Goal: Task Accomplishment & Management: Use online tool/utility

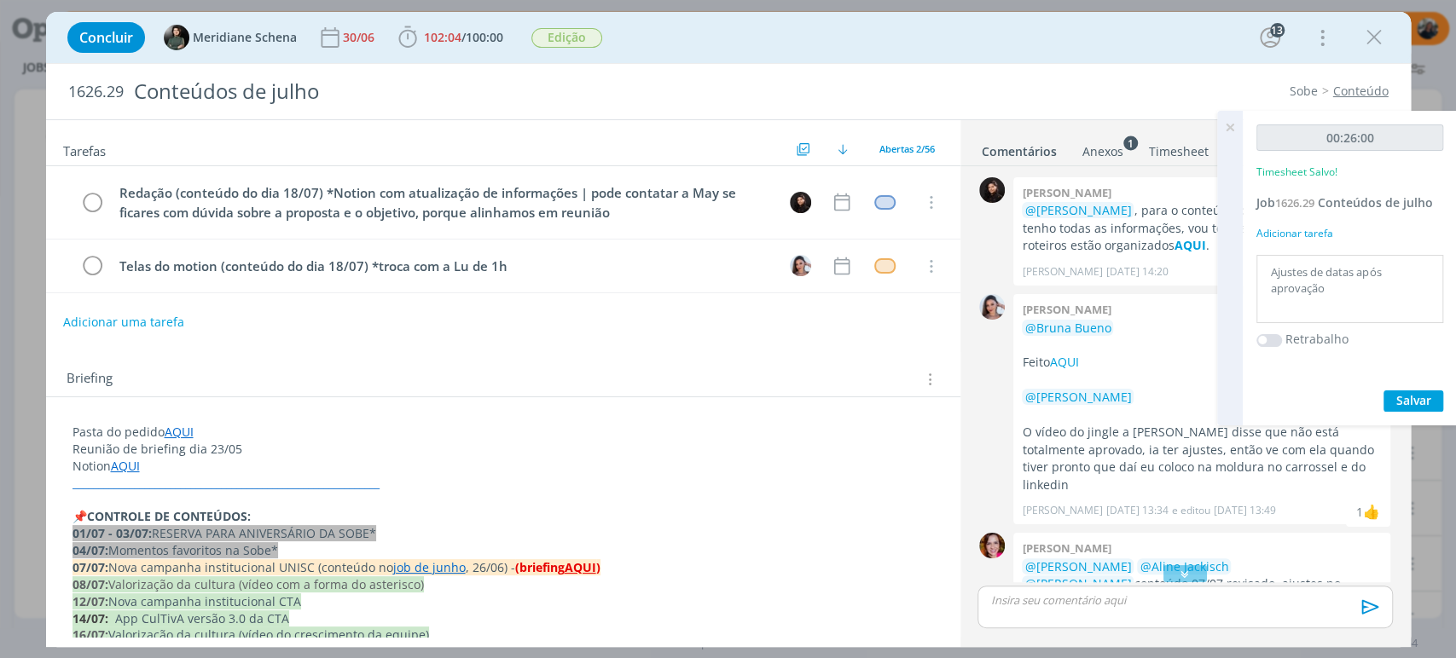
scroll to position [4318, 0]
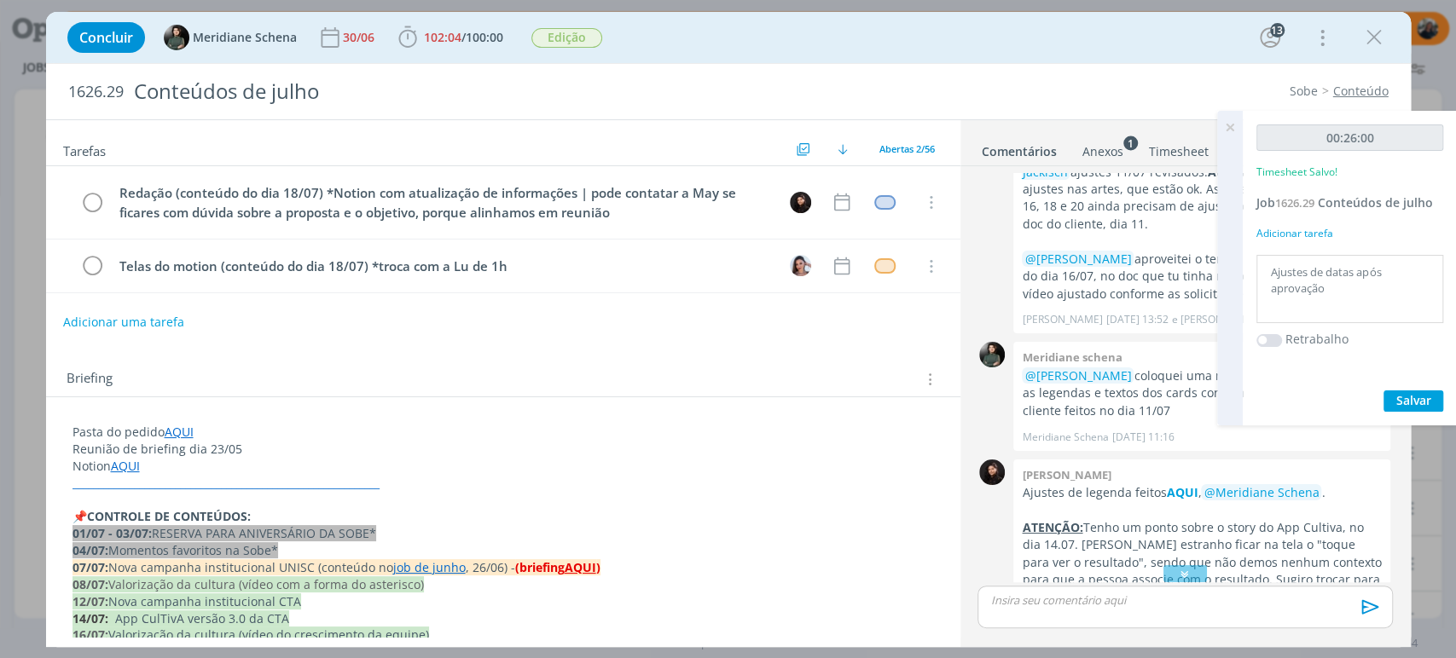
click at [1228, 121] on icon at bounding box center [1229, 127] width 31 height 33
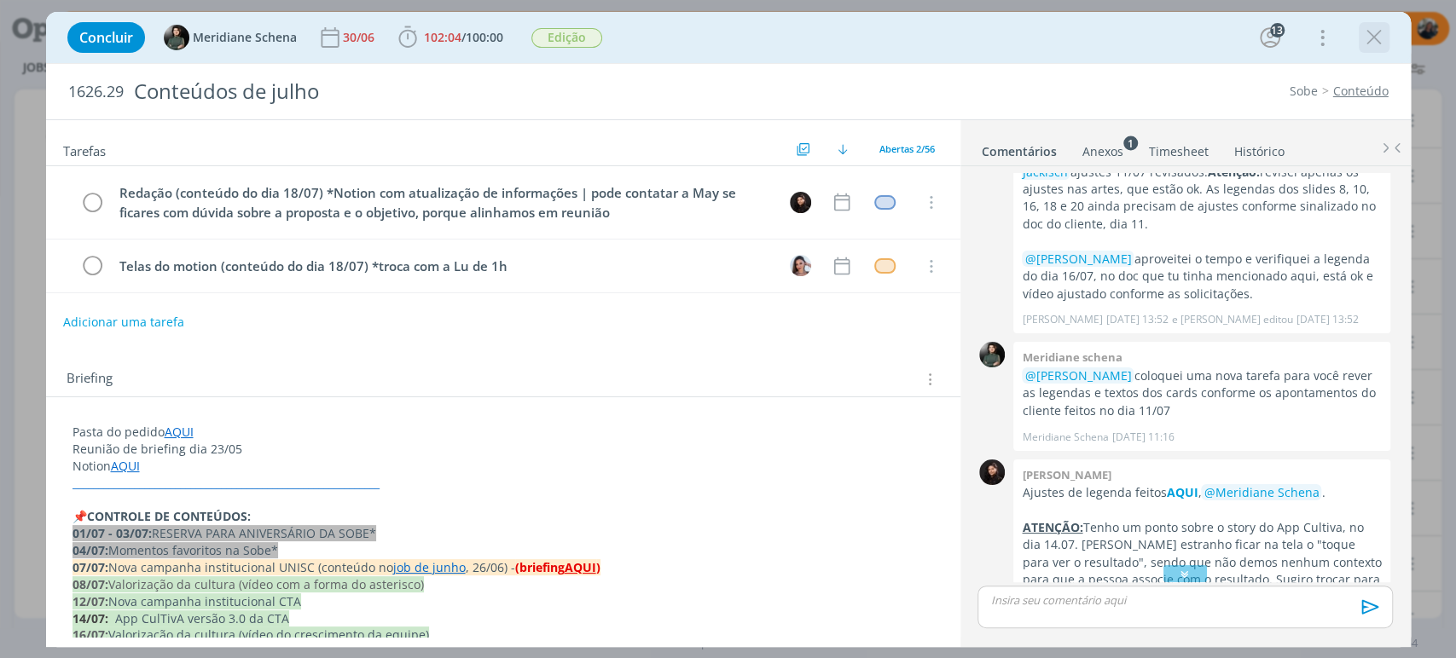
click at [1373, 33] on icon "dialog" at bounding box center [1374, 38] width 26 height 26
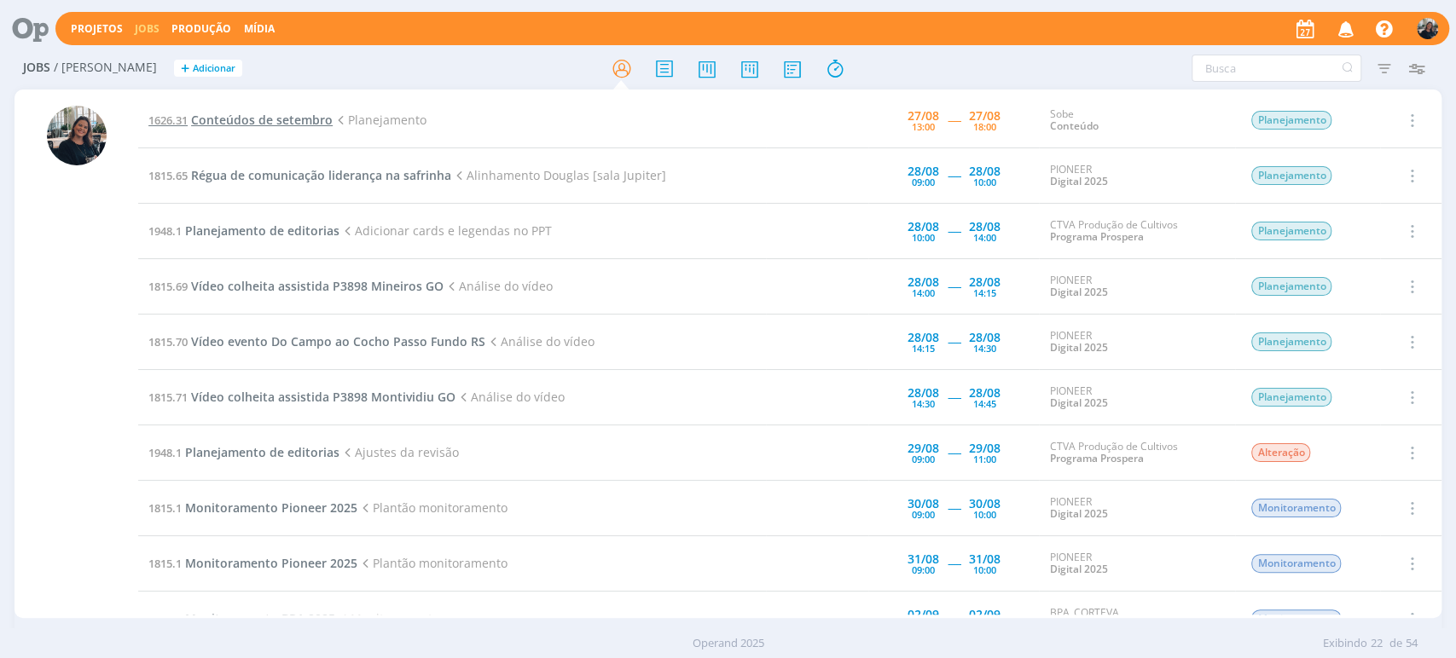
click at [246, 119] on span "Conteúdos de setembro" at bounding box center [262, 120] width 142 height 16
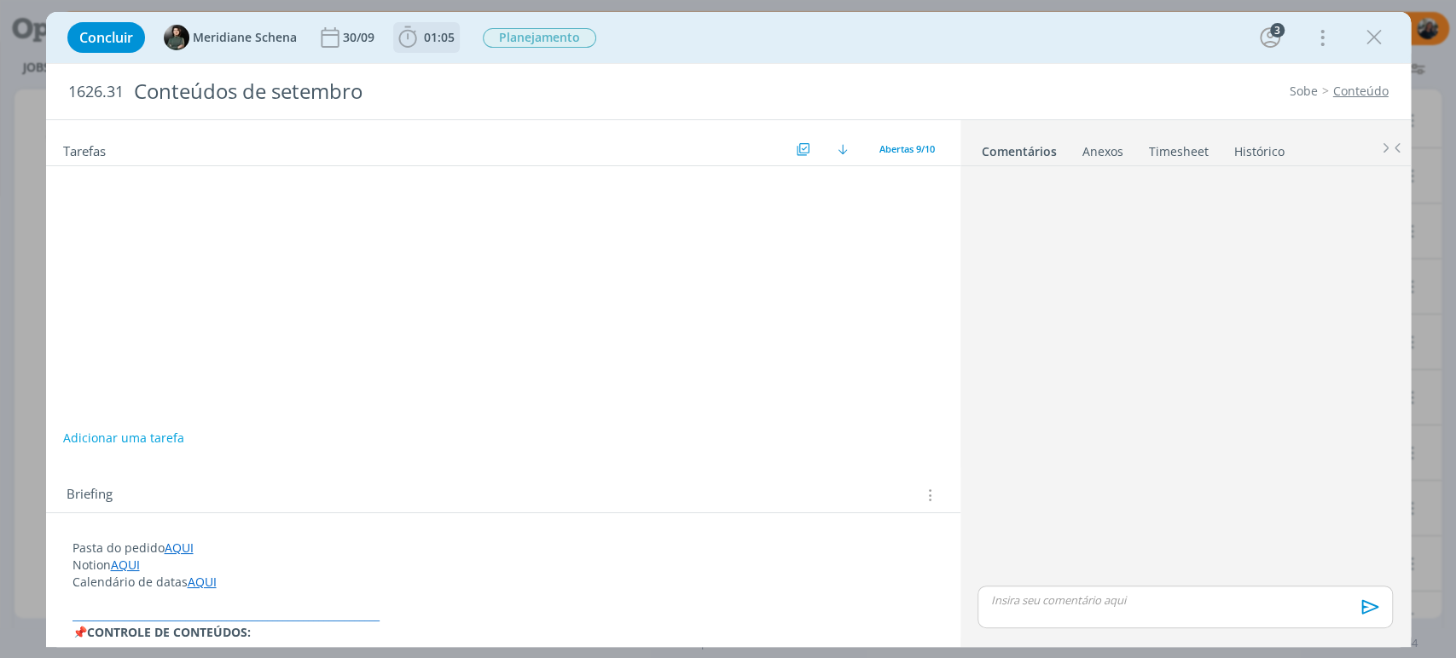
click at [420, 38] on b "01:05" at bounding box center [439, 38] width 38 height 12
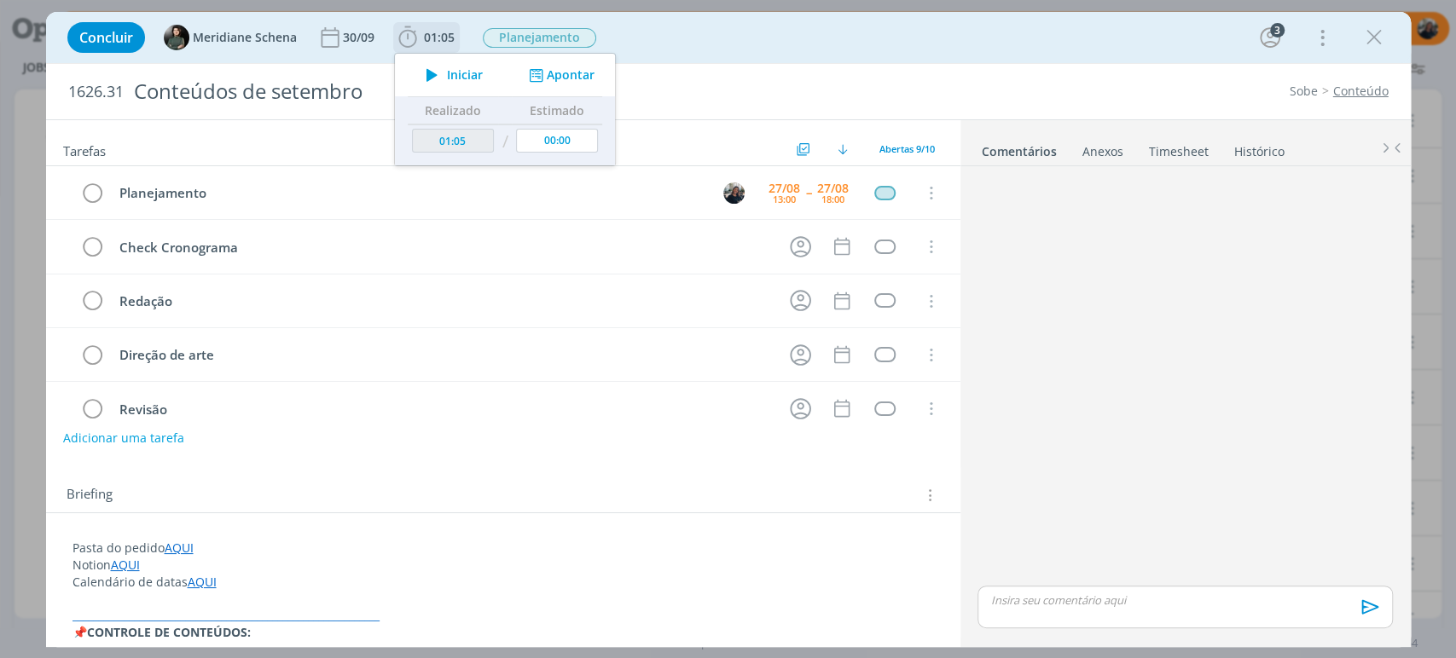
click at [432, 73] on icon "dialog" at bounding box center [432, 75] width 30 height 22
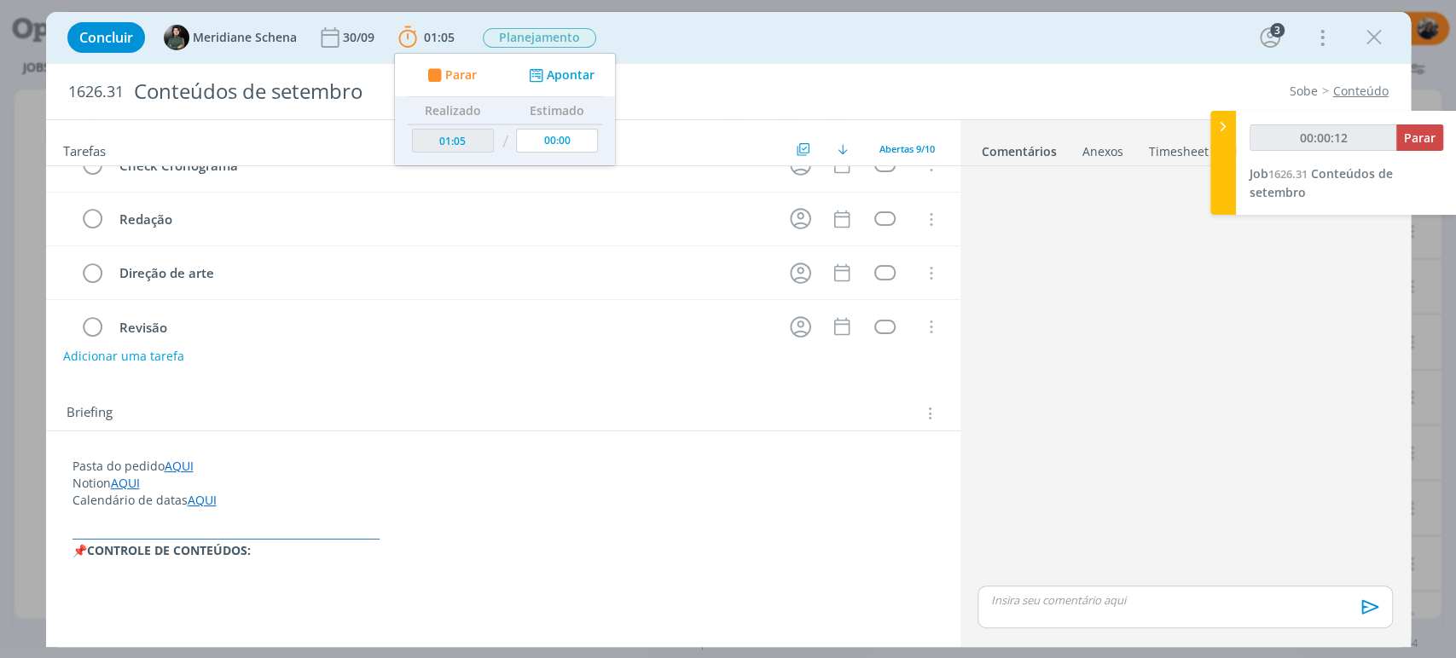
scroll to position [189, 0]
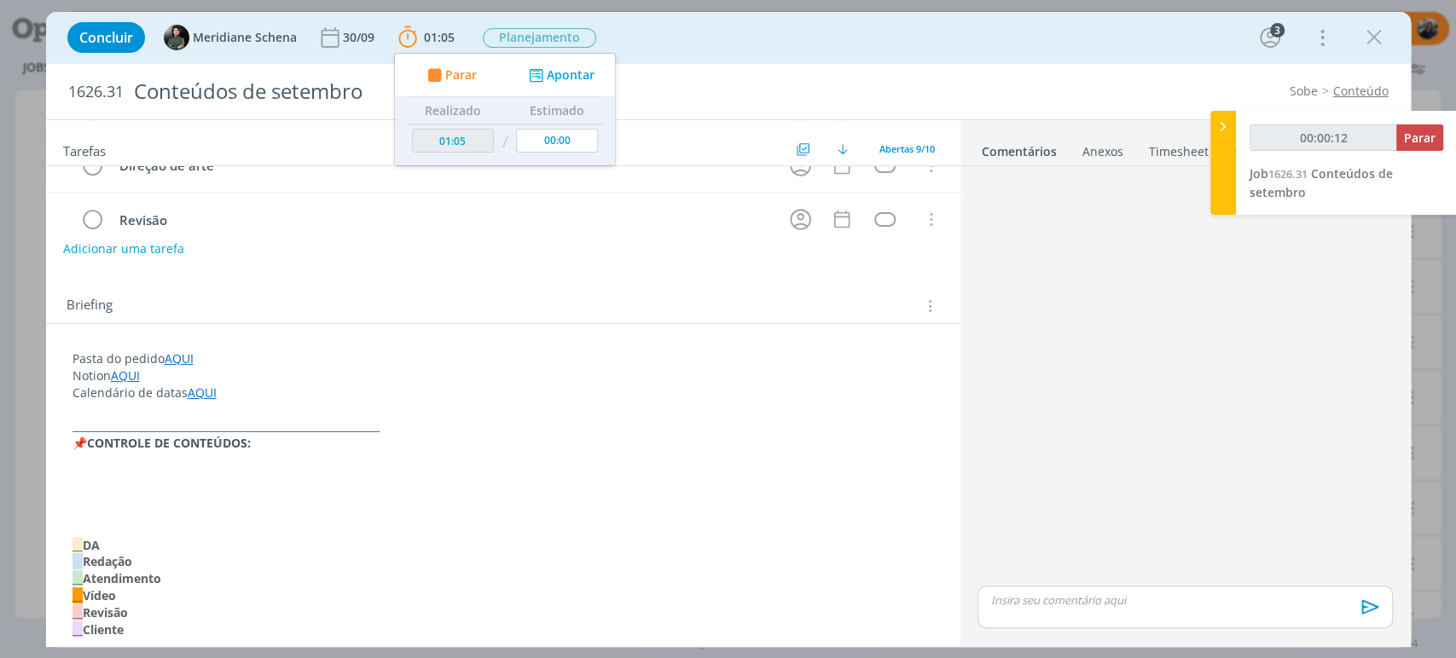
type input "00:00:13"
click at [1213, 129] on div at bounding box center [1223, 163] width 26 height 104
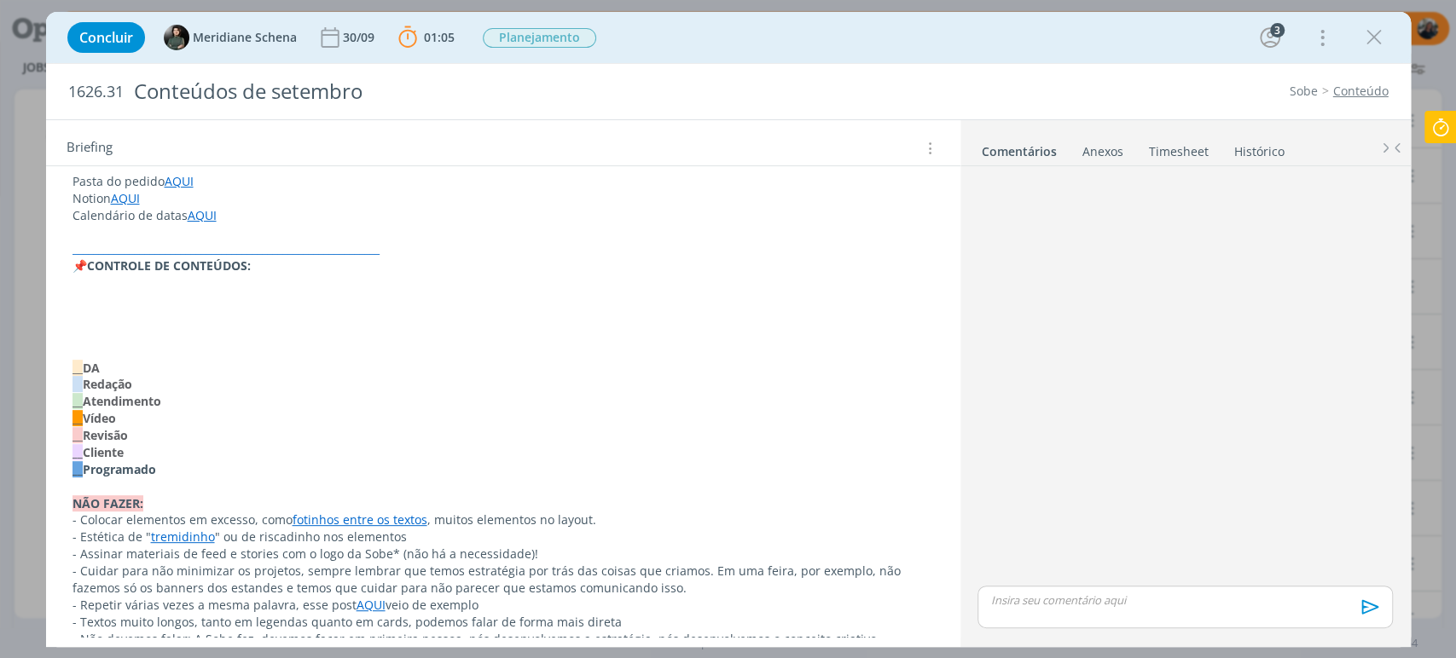
scroll to position [379, 0]
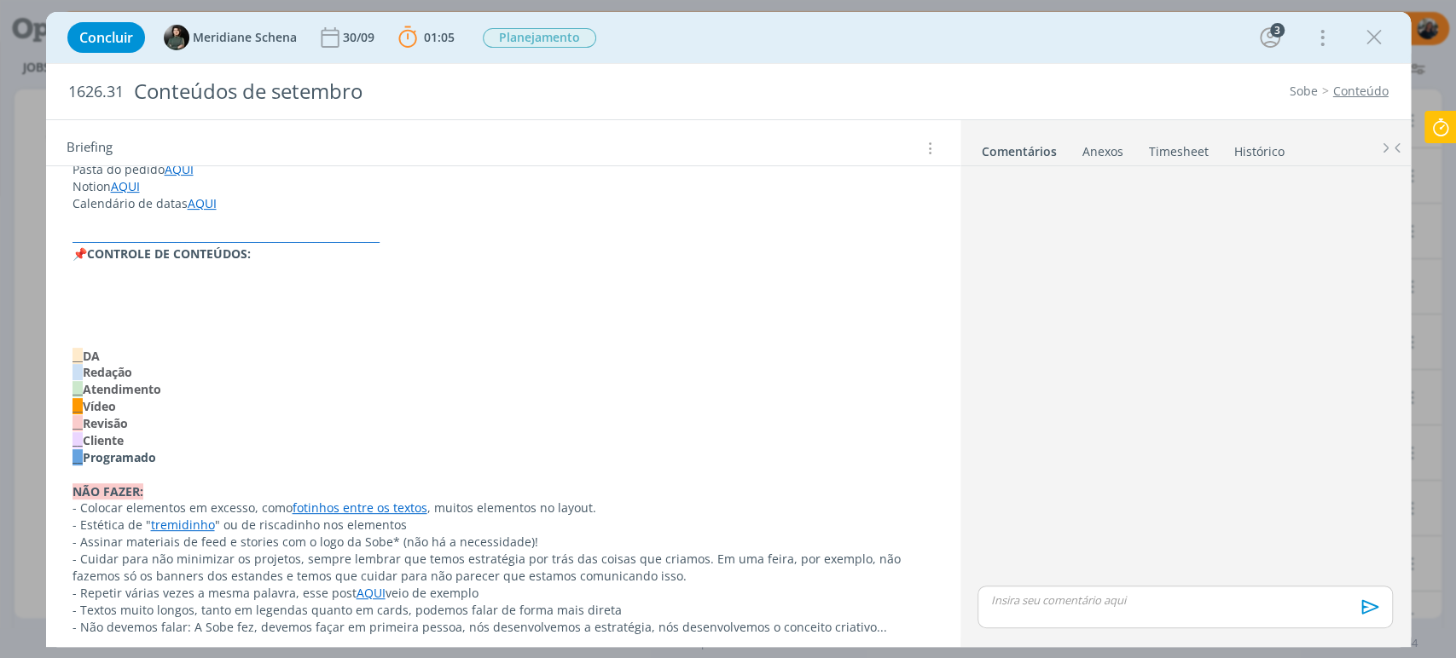
click at [153, 325] on p "dialog" at bounding box center [502, 322] width 861 height 17
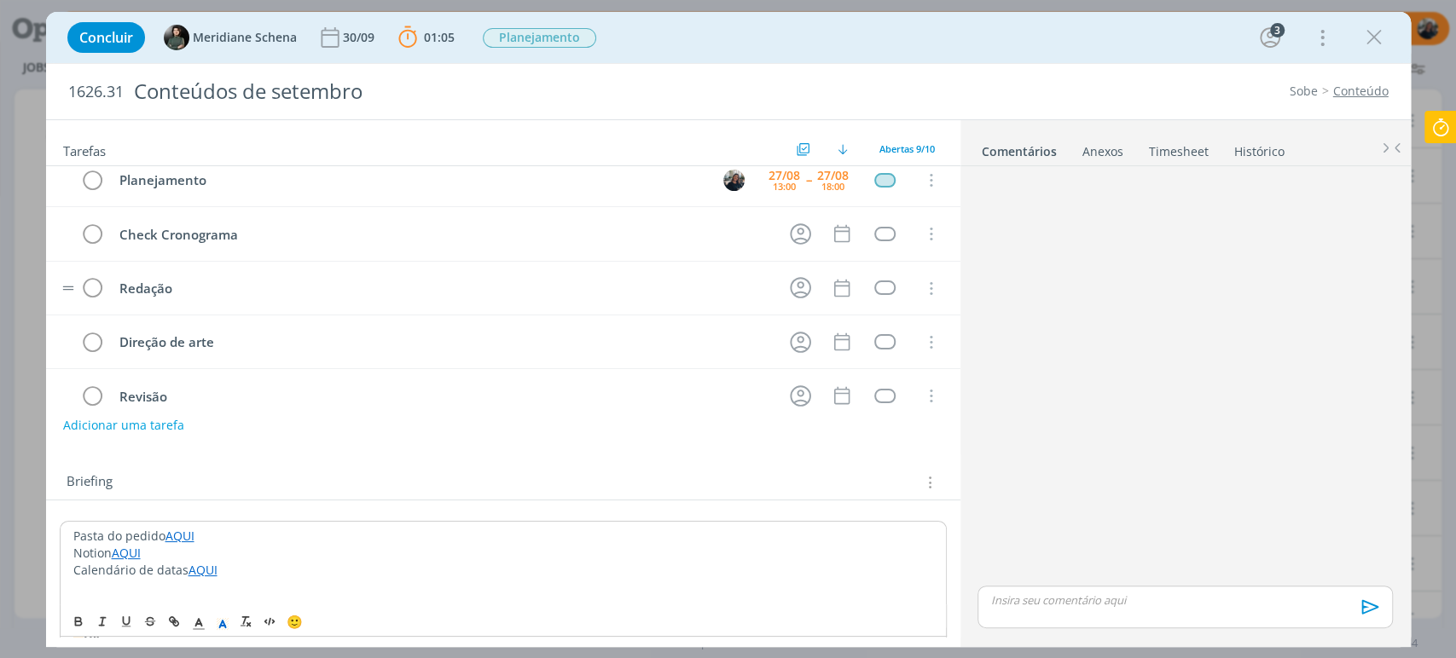
scroll to position [0, 0]
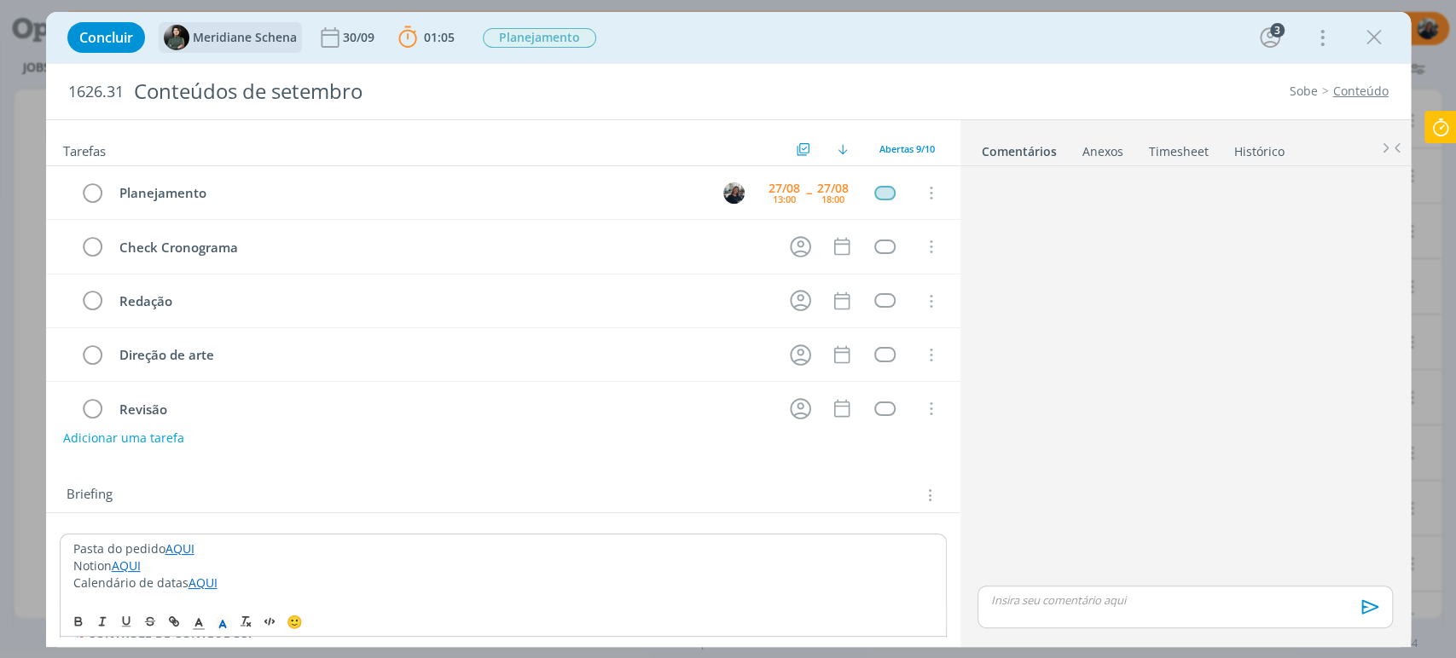
drag, startPoint x: 325, startPoint y: 456, endPoint x: 258, endPoint y: 28, distance: 433.2
click at [325, 457] on div "Tarefas Usar Job de template Ordenar por: Prazo crescente Prazo decrescente Ord…" at bounding box center [503, 378] width 914 height 517
click at [1372, 28] on icon "dialog" at bounding box center [1374, 38] width 26 height 26
